Goal: Check status

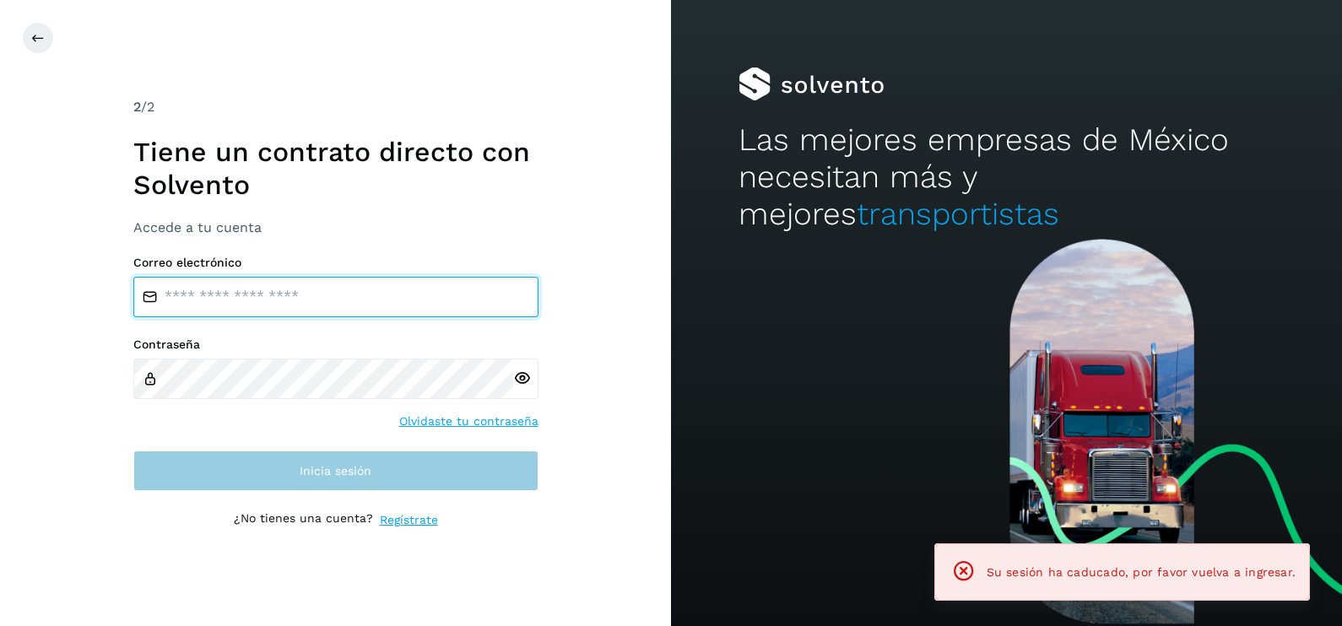
type input "**********"
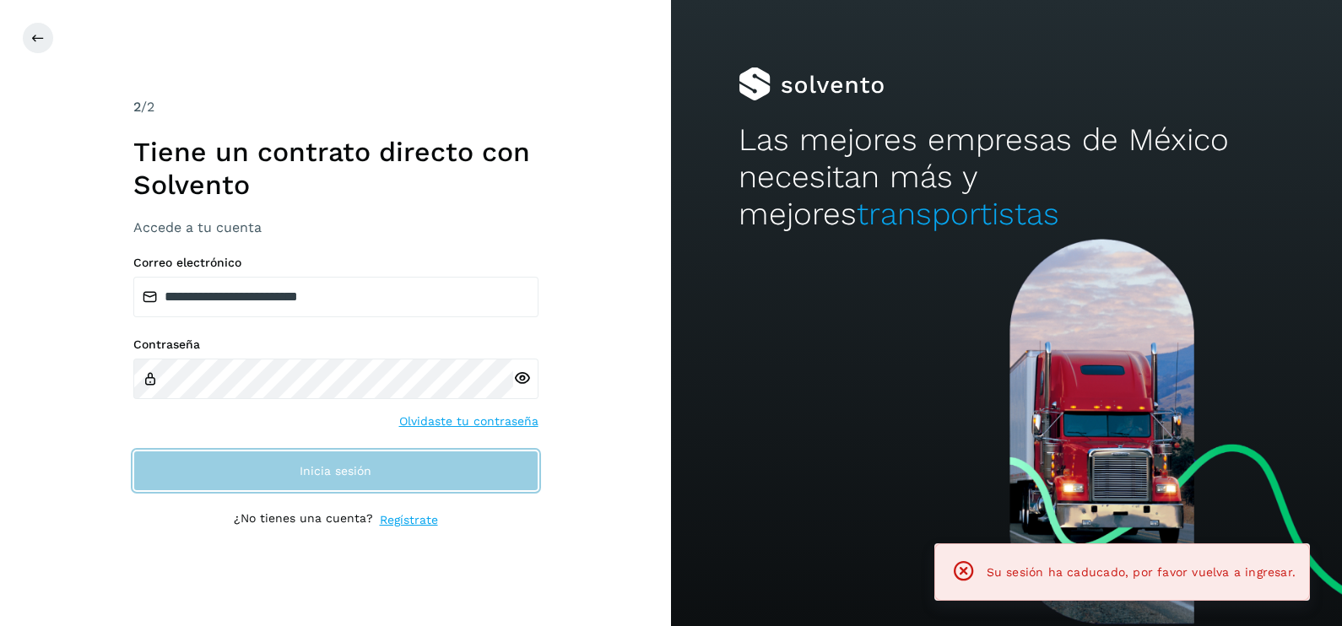
click at [312, 469] on span "Inicia sesión" at bounding box center [336, 471] width 72 height 12
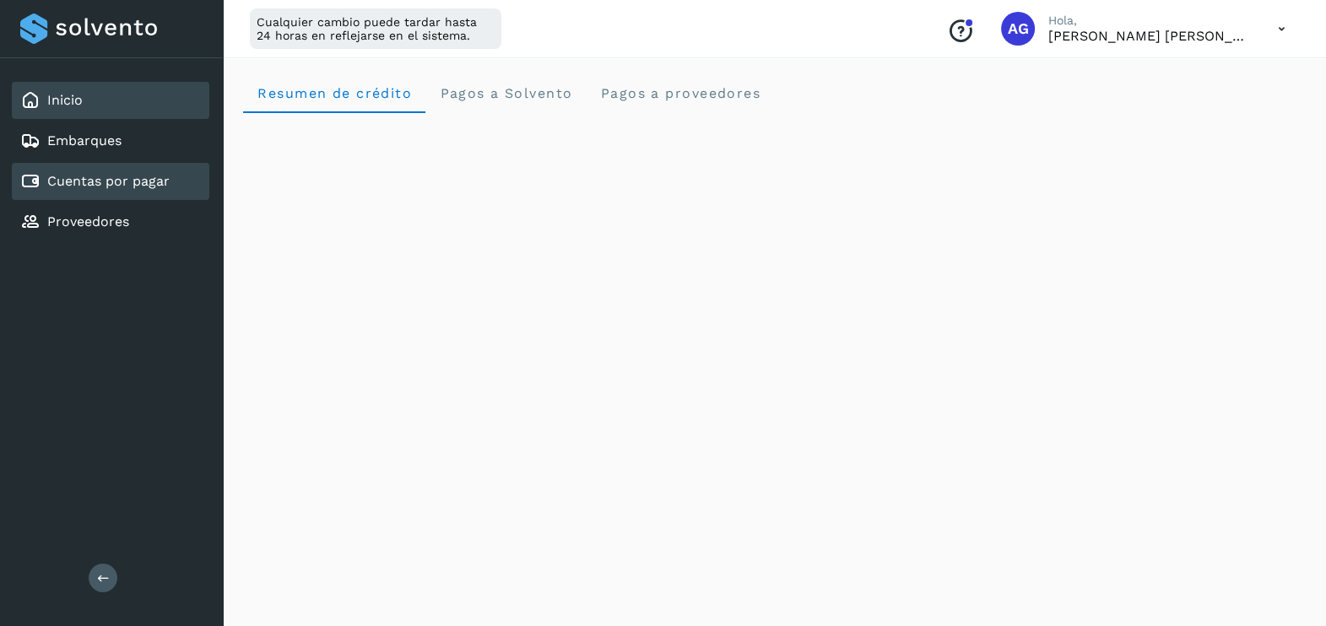
click at [156, 190] on div "Cuentas por pagar" at bounding box center [94, 181] width 149 height 20
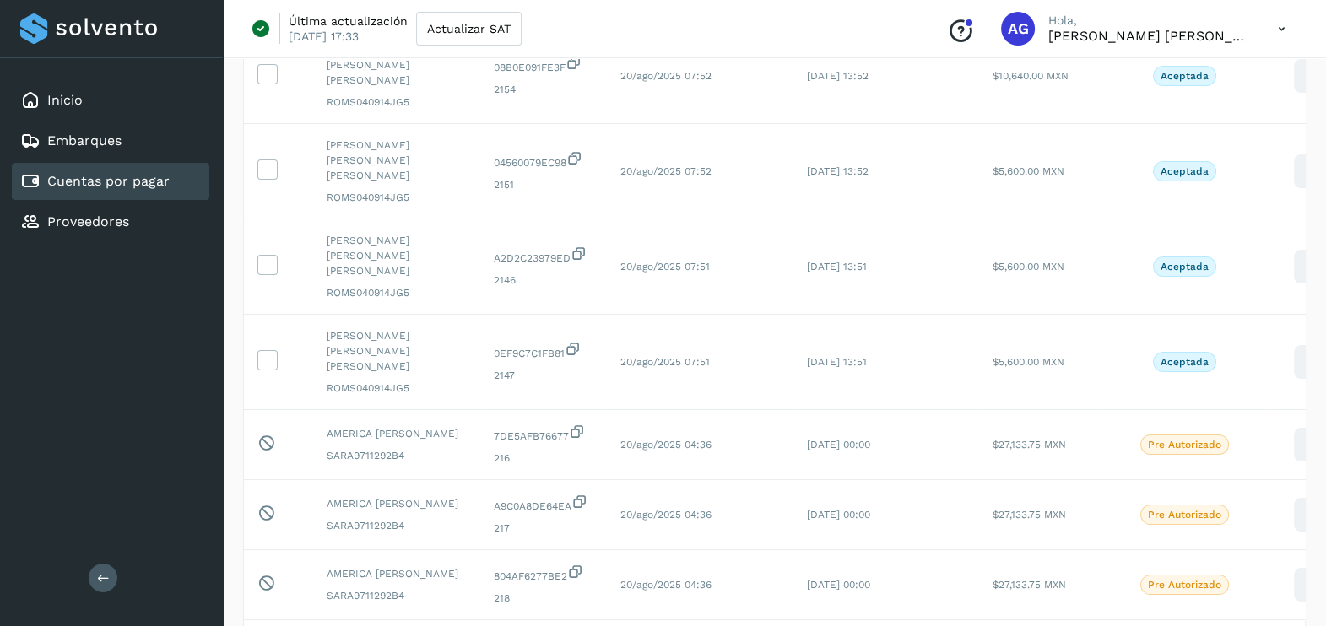
scroll to position [536, 0]
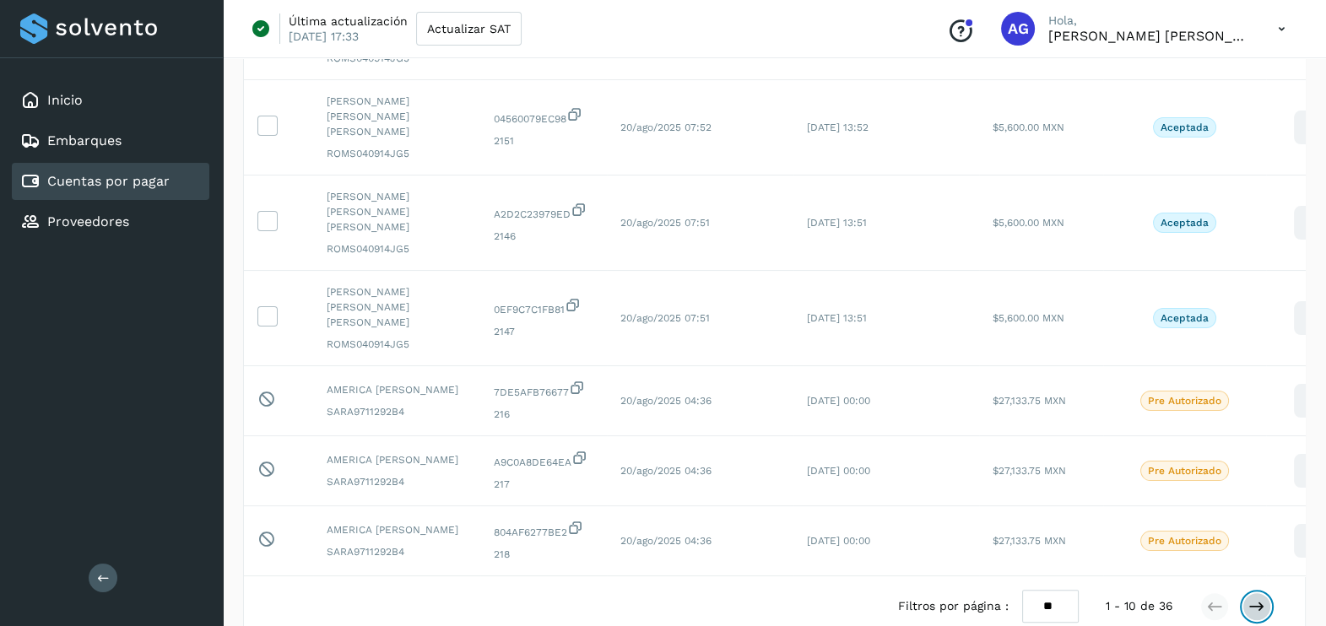
click at [1255, 599] on icon at bounding box center [1257, 607] width 17 height 17
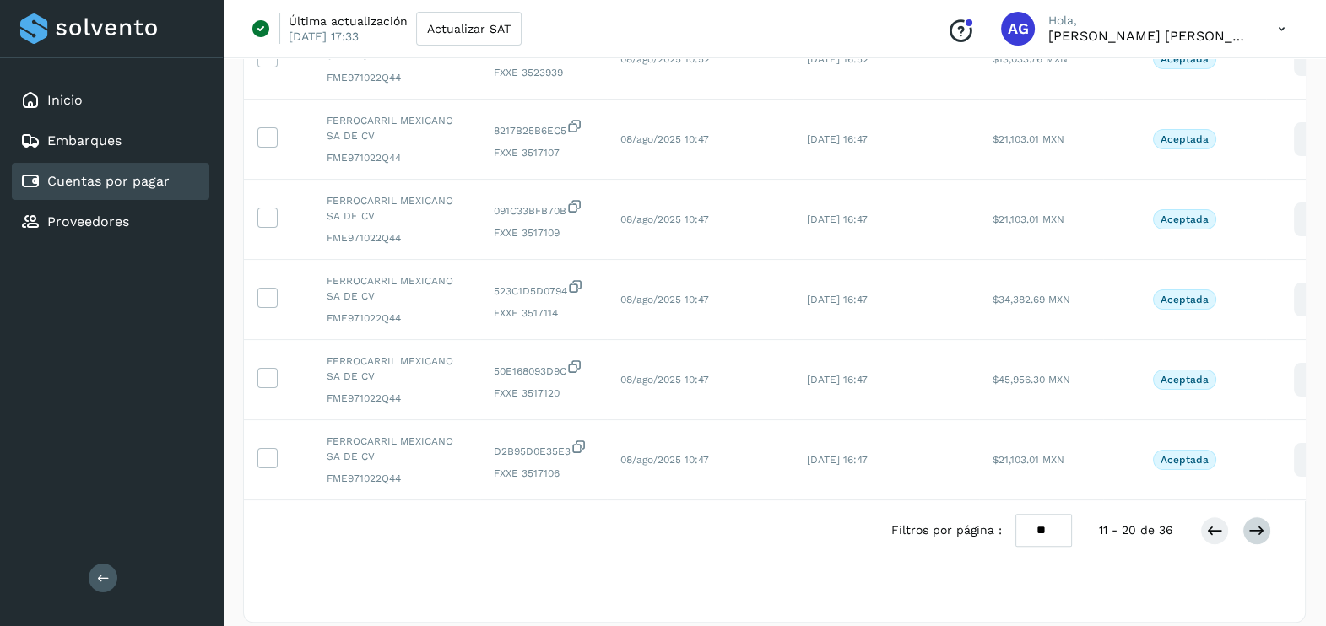
click at [1255, 516] on div "Filtros por página : ** ** ** 11 - 20 de 36" at bounding box center [774, 531] width 1061 height 60
click at [1261, 539] on icon at bounding box center [1257, 531] width 17 height 17
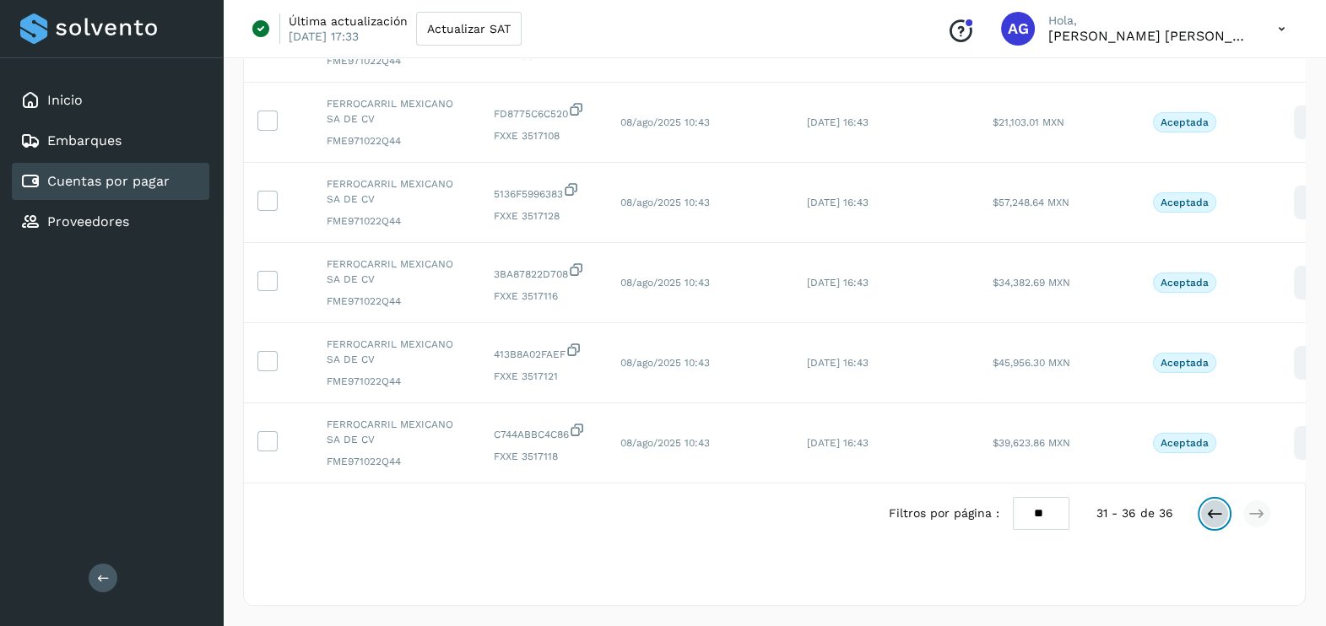
click at [1214, 522] on icon at bounding box center [1214, 514] width 17 height 17
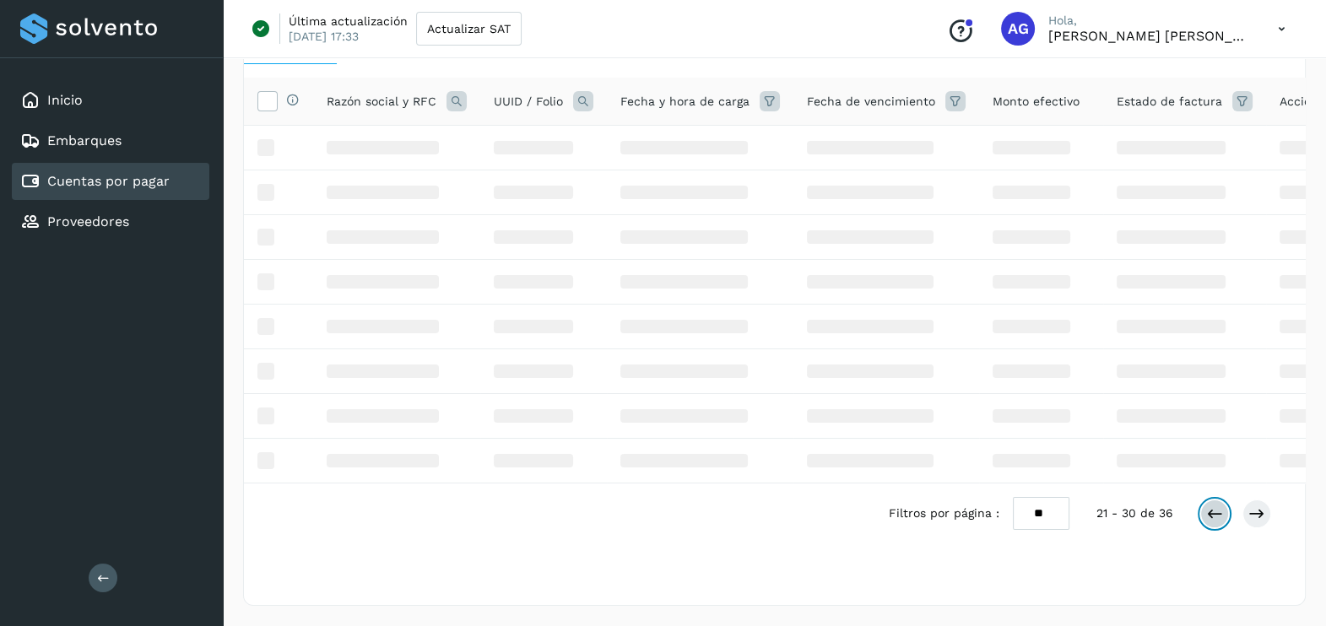
scroll to position [246, 0]
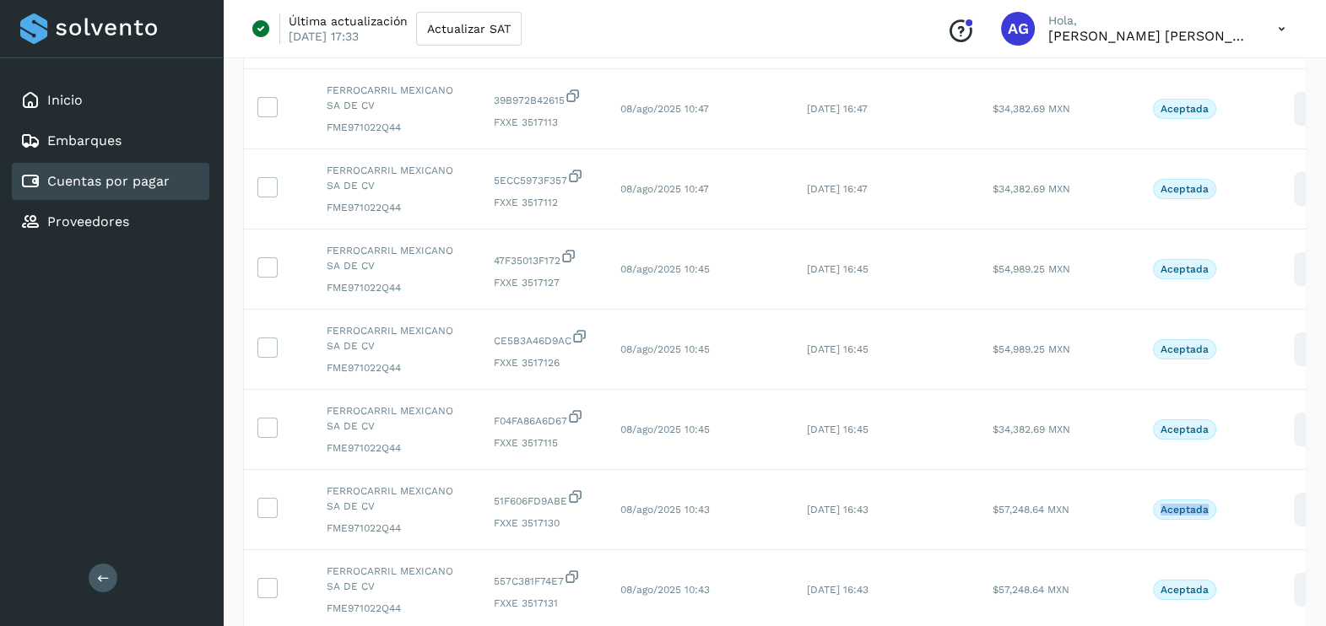
click at [1214, 522] on td "Aceptada" at bounding box center [1184, 510] width 163 height 80
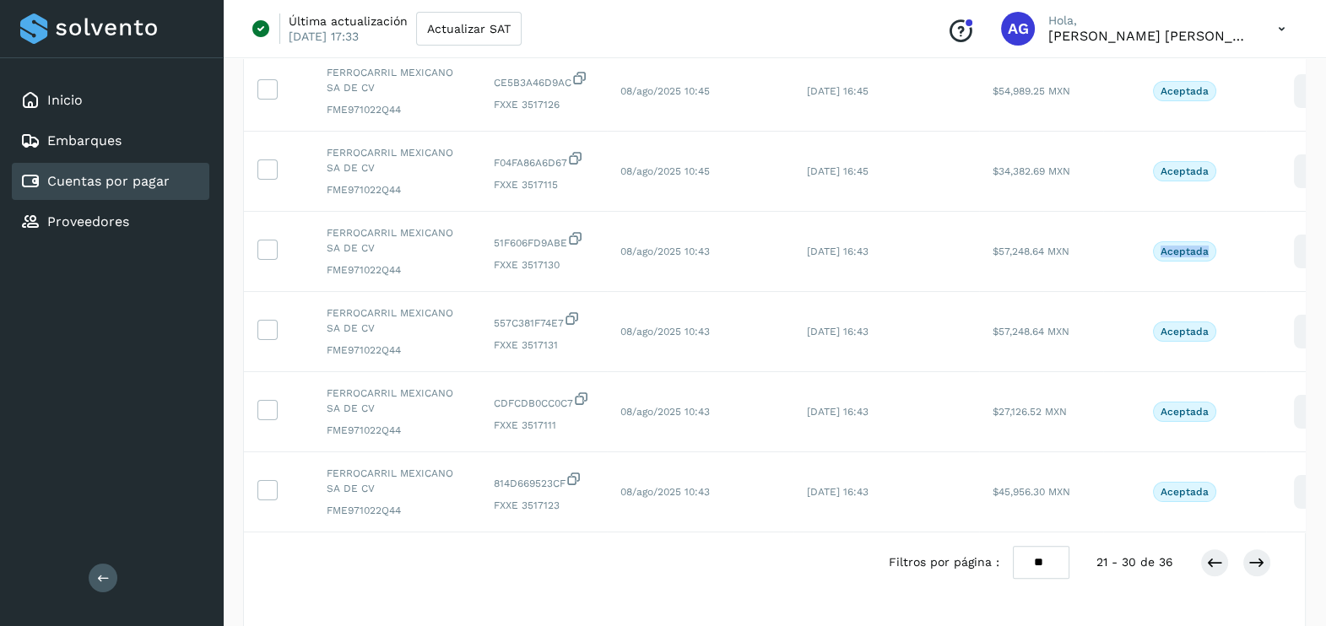
scroll to position [572, 0]
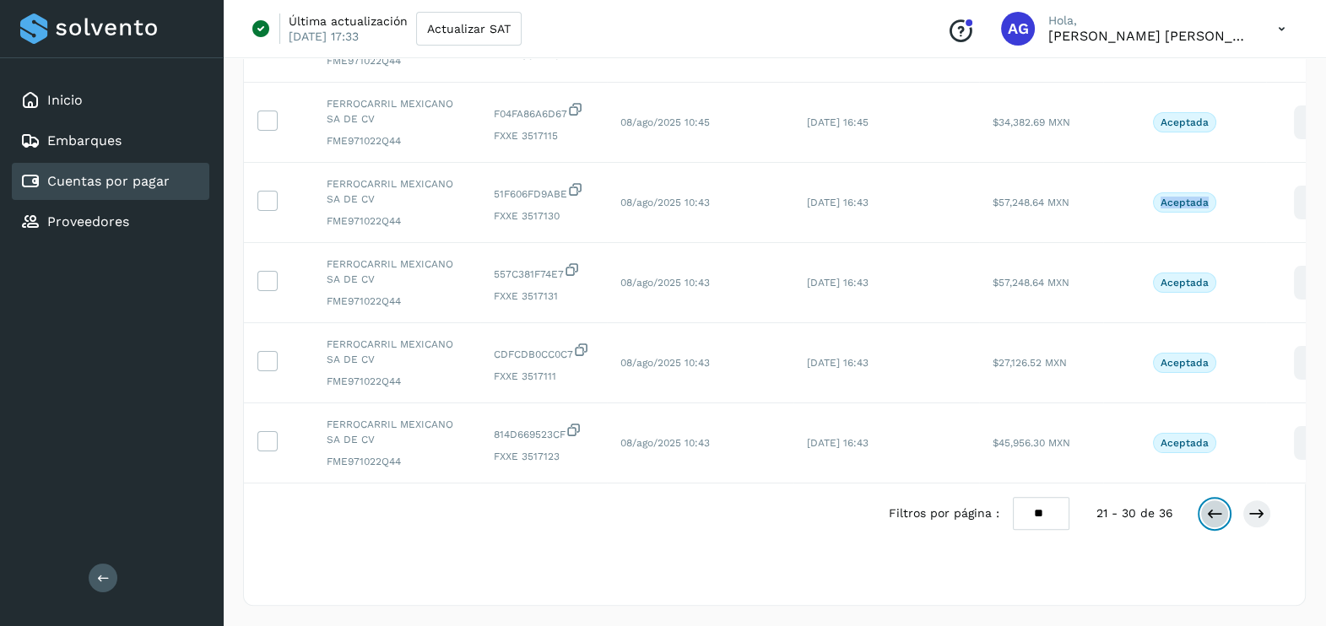
click at [1220, 507] on icon at bounding box center [1214, 514] width 17 height 17
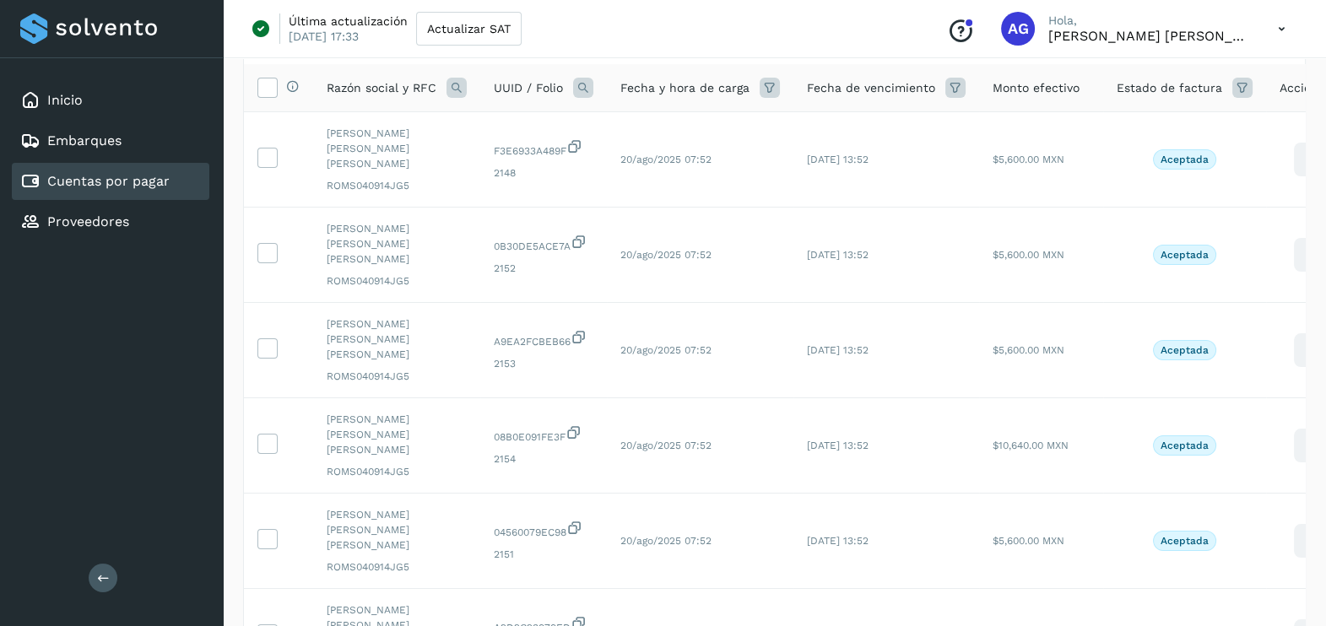
scroll to position [536, 0]
